Goal: Navigation & Orientation: Find specific page/section

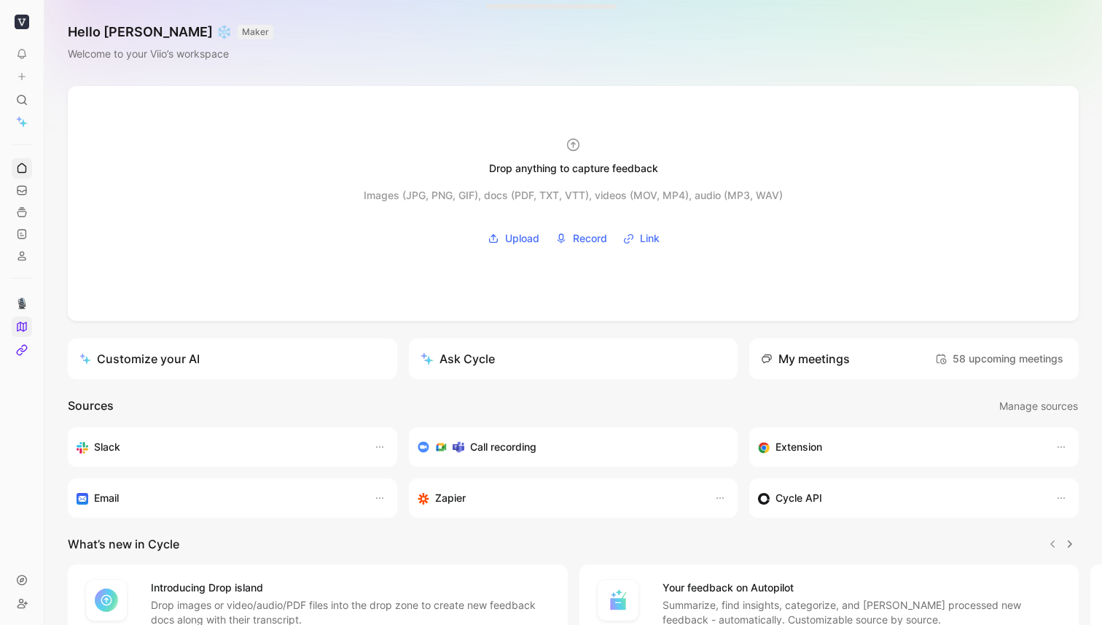
click at [22, 321] on icon at bounding box center [22, 327] width 12 height 12
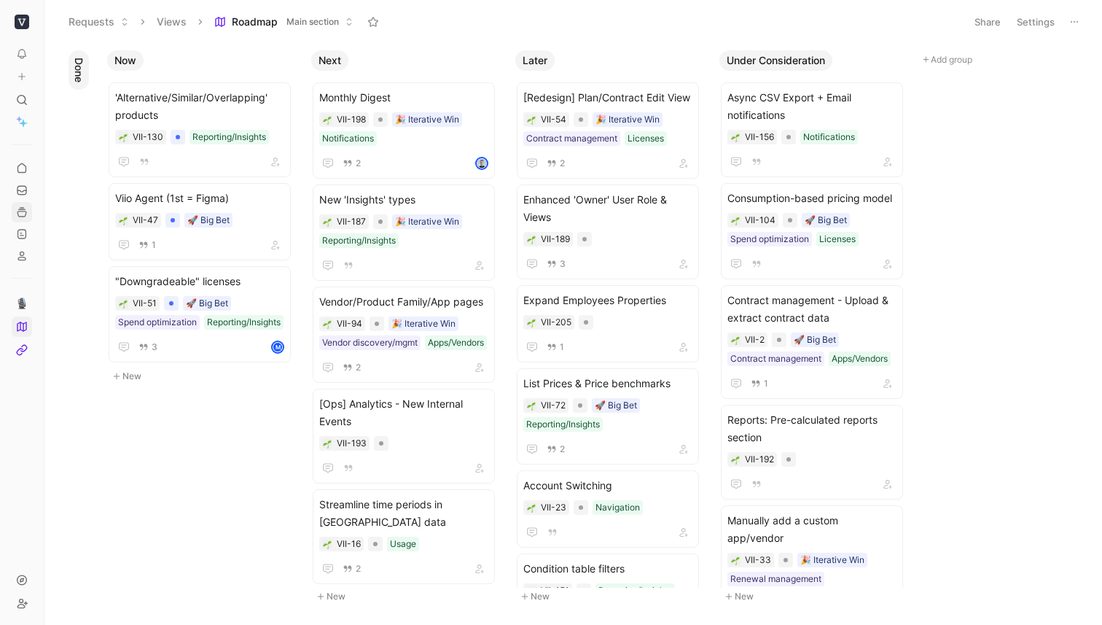
click at [25, 214] on use at bounding box center [21, 212] width 9 height 9
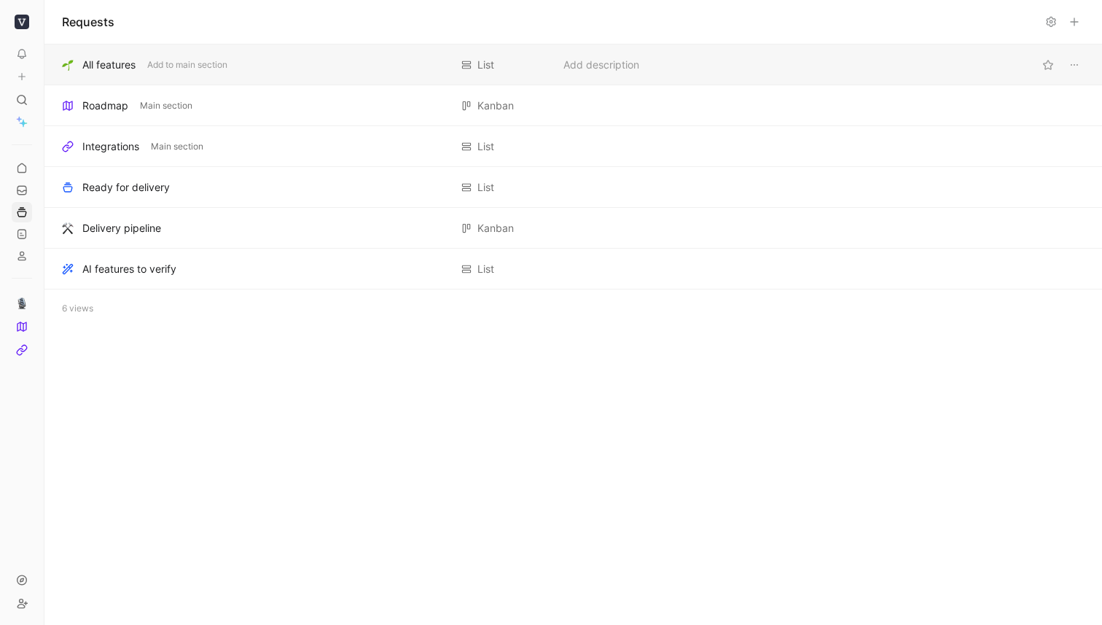
click at [144, 61] on div "All features Add to main section" at bounding box center [256, 64] width 388 height 17
